Goal: Contribute content: Add original content to the website for others to see

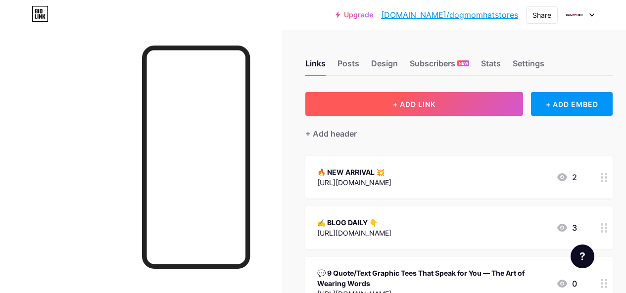
click at [447, 105] on button "+ ADD LINK" at bounding box center [414, 104] width 218 height 24
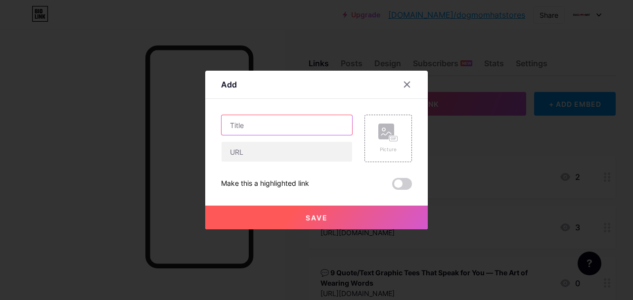
click at [278, 126] on input "text" at bounding box center [287, 125] width 131 height 20
paste input "Top 10 Bold & Unique Designs from DogMomHat’s NEW ARRIVALS Daily Trend"
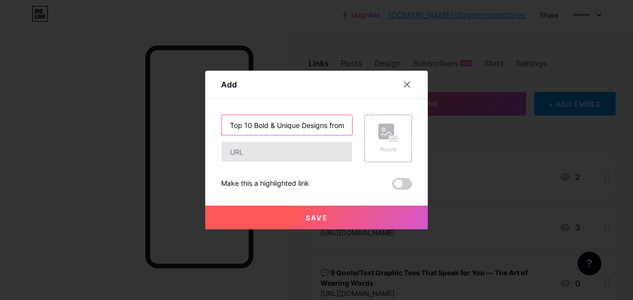
scroll to position [0, 140]
type input "Top 10 Bold & Unique Designs from DogMomHat’s NEW ARRIVALS Daily Trend"
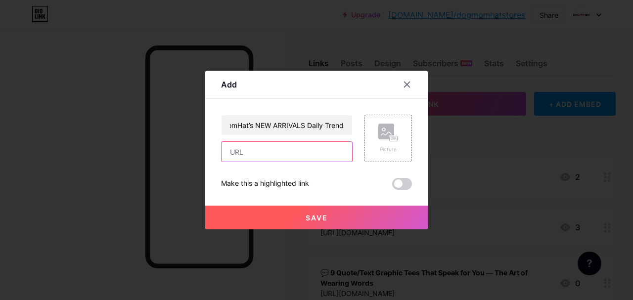
click at [277, 158] on input "text" at bounding box center [287, 152] width 131 height 20
paste input "[URL][DOMAIN_NAME]"
type input "[URL][DOMAIN_NAME]"
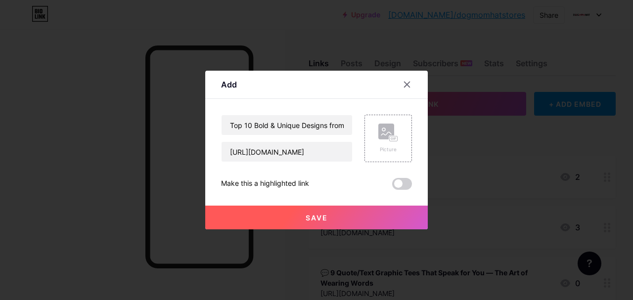
click at [316, 220] on span "Save" at bounding box center [317, 218] width 22 height 8
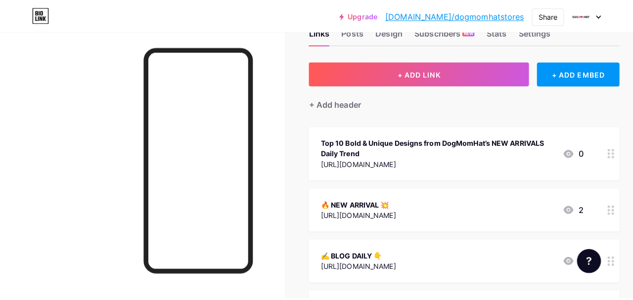
scroll to position [49, 0]
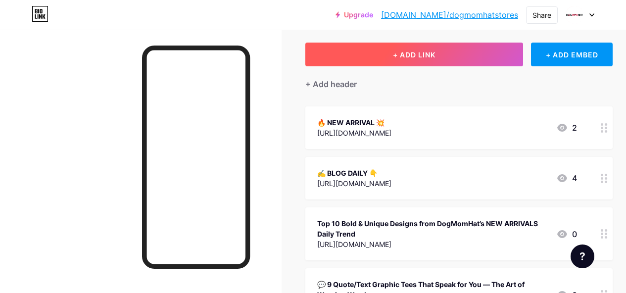
click at [400, 64] on button "+ ADD LINK" at bounding box center [414, 55] width 218 height 24
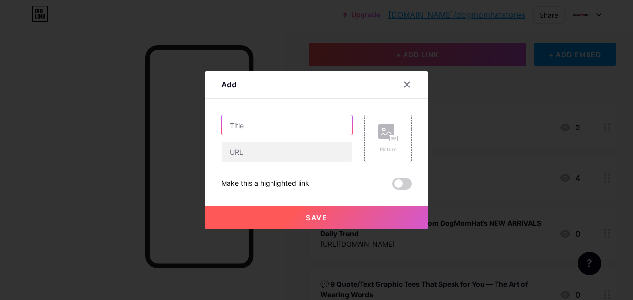
click at [259, 126] on input "text" at bounding box center [287, 125] width 131 height 20
paste input "Top 10 Bold & Unique Designs from DogMomHat’s NEW ARRIVALS Daily Trend"
type input "Top 10 Bold & Unique Designs from DogMomHat’s NEW ARRIVALS Daily Trend"
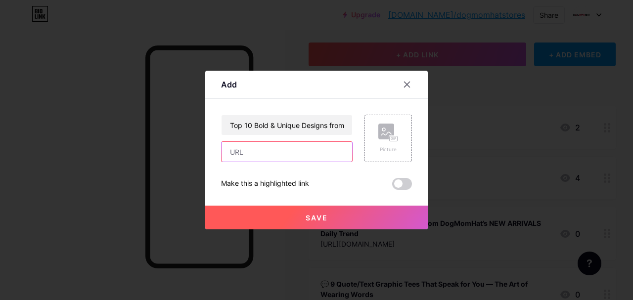
click at [298, 146] on input "text" at bounding box center [287, 152] width 131 height 20
paste input "[URL][DOMAIN_NAME]"
type input "[URL][DOMAIN_NAME]"
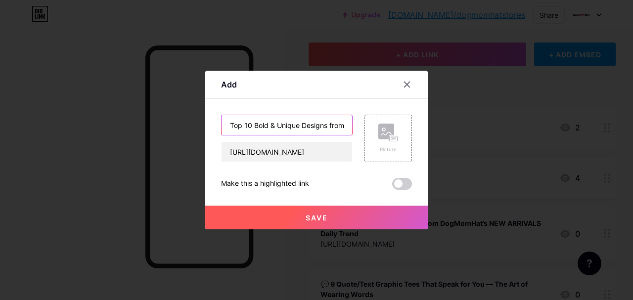
click at [285, 128] on input "Top 10 Bold & Unique Designs from DogMomHat’s NEW ARRIVALS Daily Trend" at bounding box center [287, 125] width 131 height 20
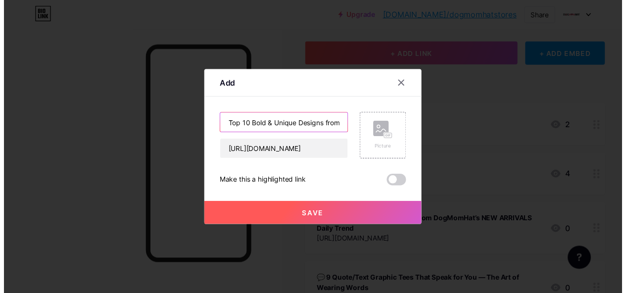
scroll to position [0, 0]
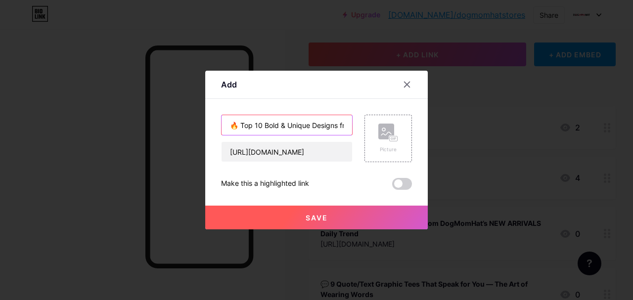
type input "🔥 Top 10 Bold & Unique Designs from DogMomHat’s NEW ARRIVALS Daily Trend"
click at [320, 214] on span "Save" at bounding box center [317, 218] width 22 height 8
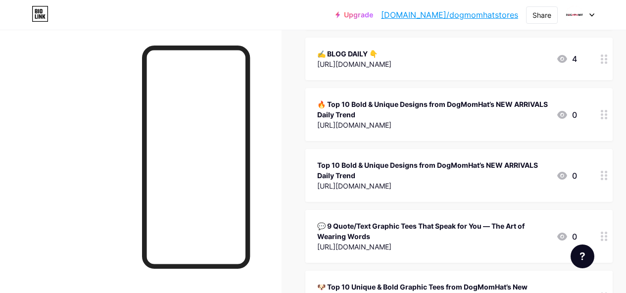
scroll to position [198, 0]
